Goal: Navigation & Orientation: Understand site structure

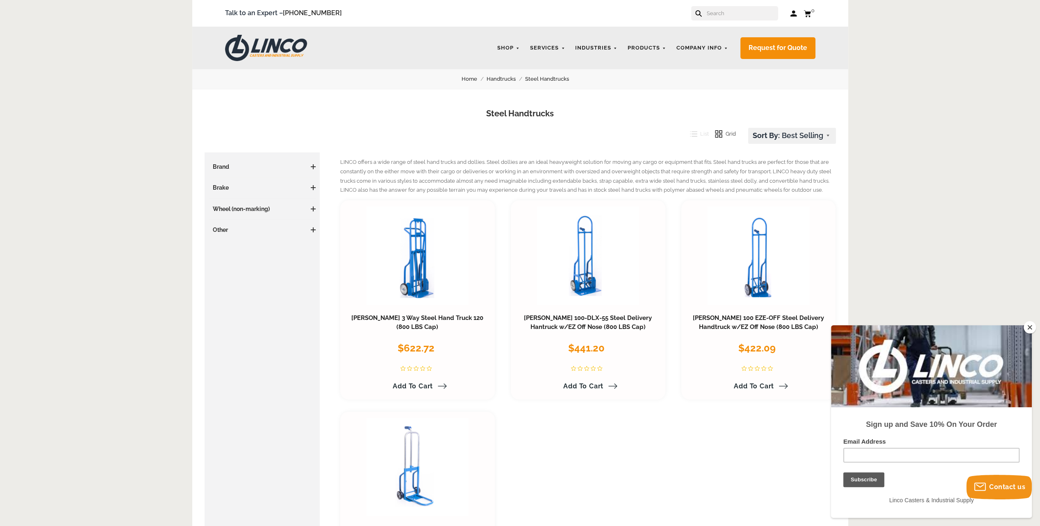
click at [1026, 328] on button "Close" at bounding box center [1029, 327] width 12 height 12
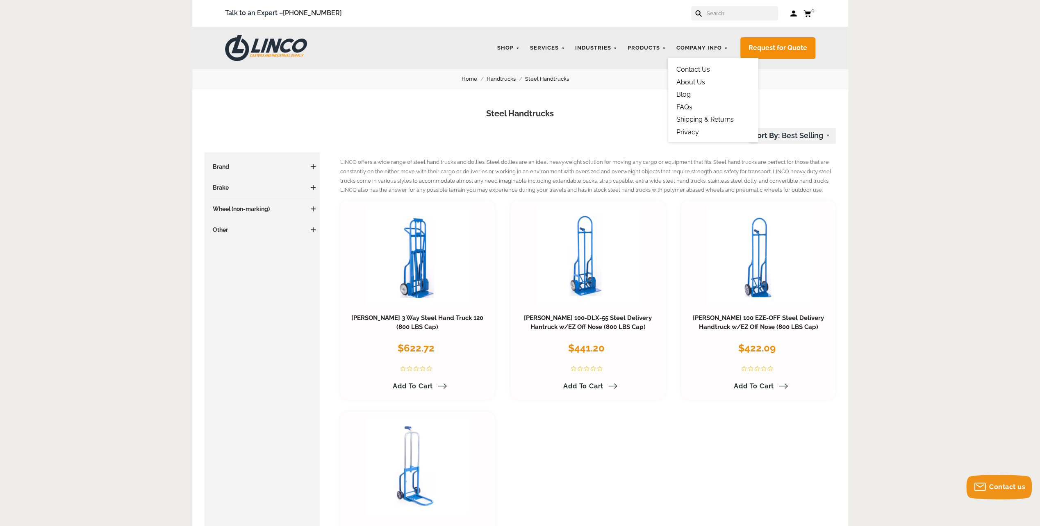
click at [691, 83] on link "About Us" at bounding box center [690, 82] width 29 height 8
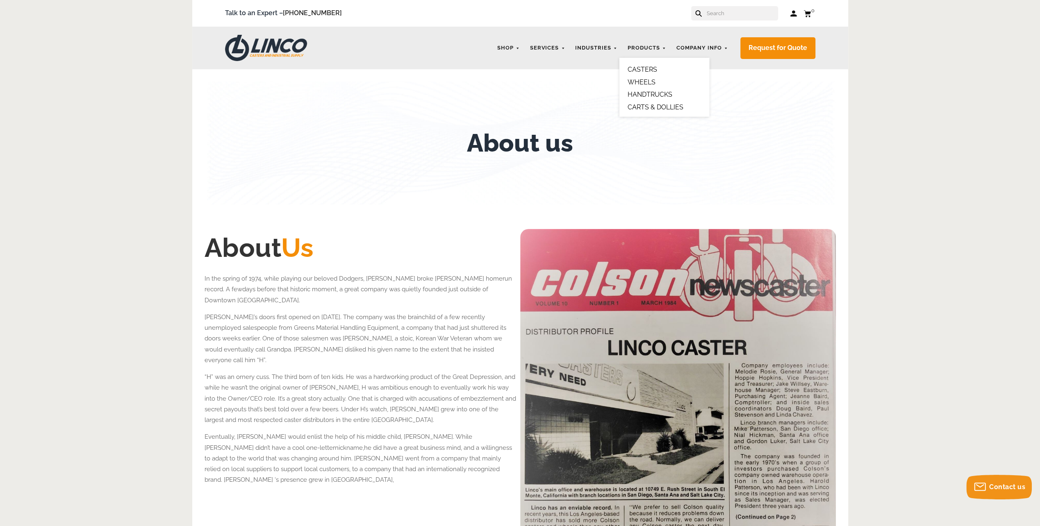
click at [669, 91] on link "HANDTRUCKS" at bounding box center [649, 95] width 45 height 8
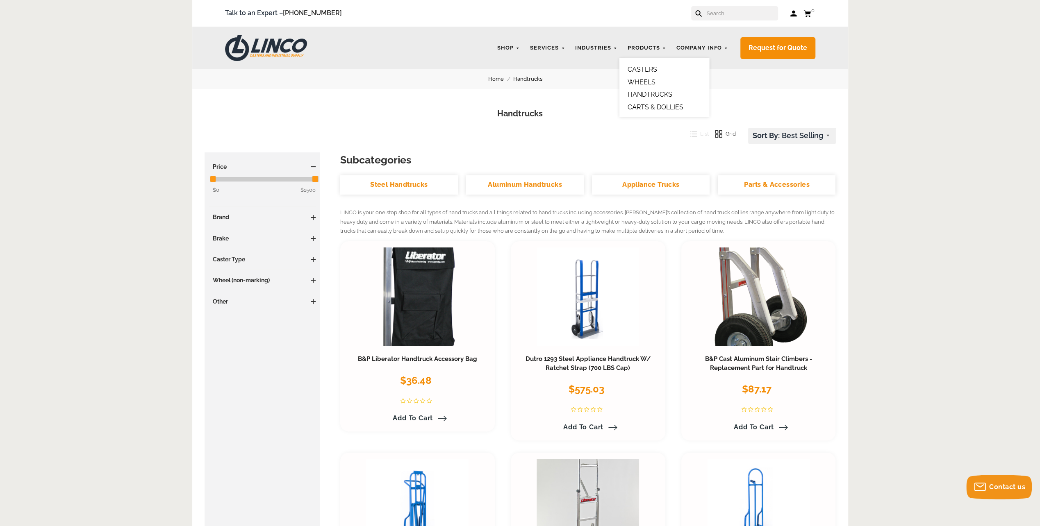
click at [643, 45] on link "Products" at bounding box center [646, 48] width 47 height 16
click at [668, 110] on link "CARTS & DOLLIES" at bounding box center [655, 107] width 56 height 8
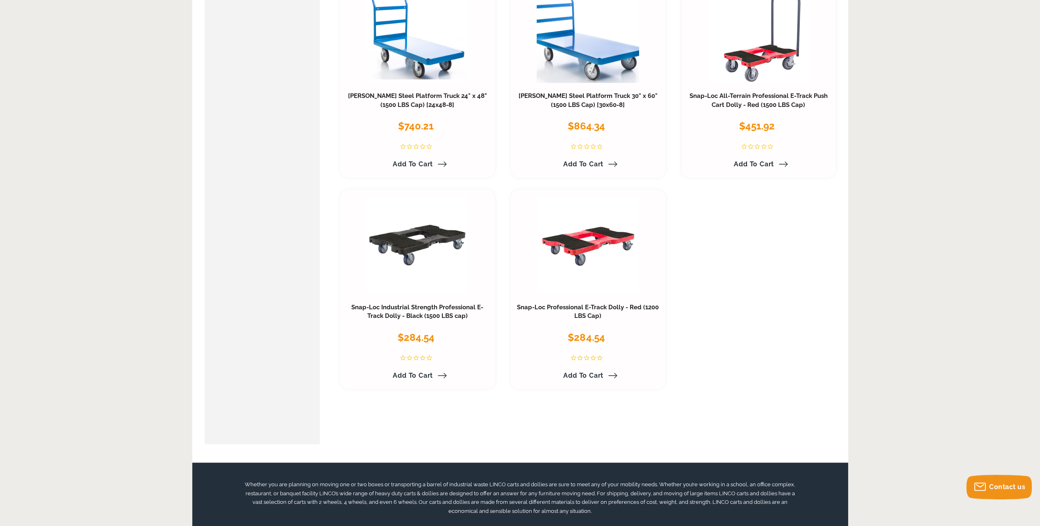
scroll to position [943, 0]
